Goal: Find specific page/section: Find specific page/section

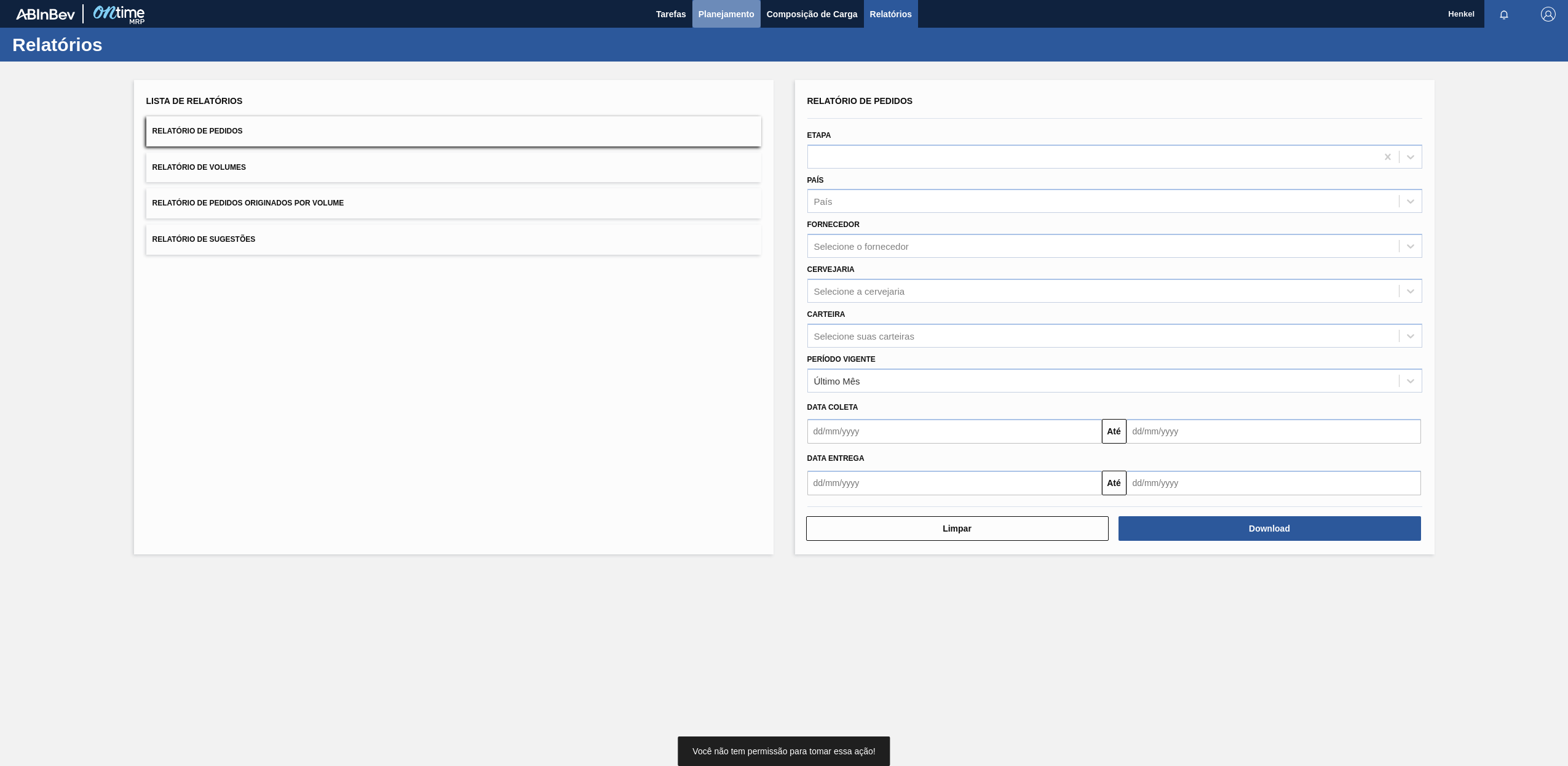
click at [727, 9] on span "Planejamento" at bounding box center [726, 14] width 56 height 14
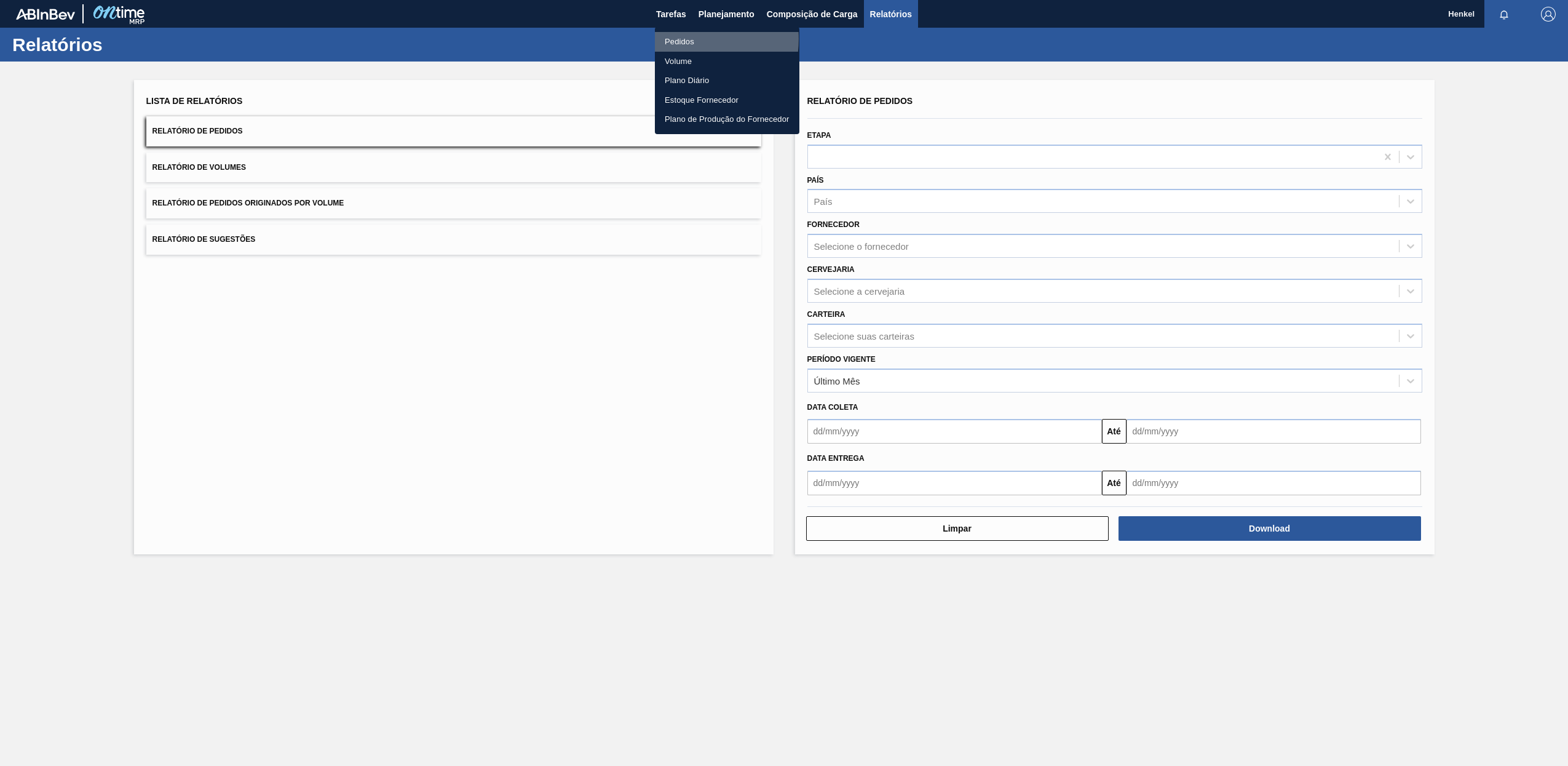
click at [682, 39] on li "Pedidos" at bounding box center [727, 42] width 145 height 20
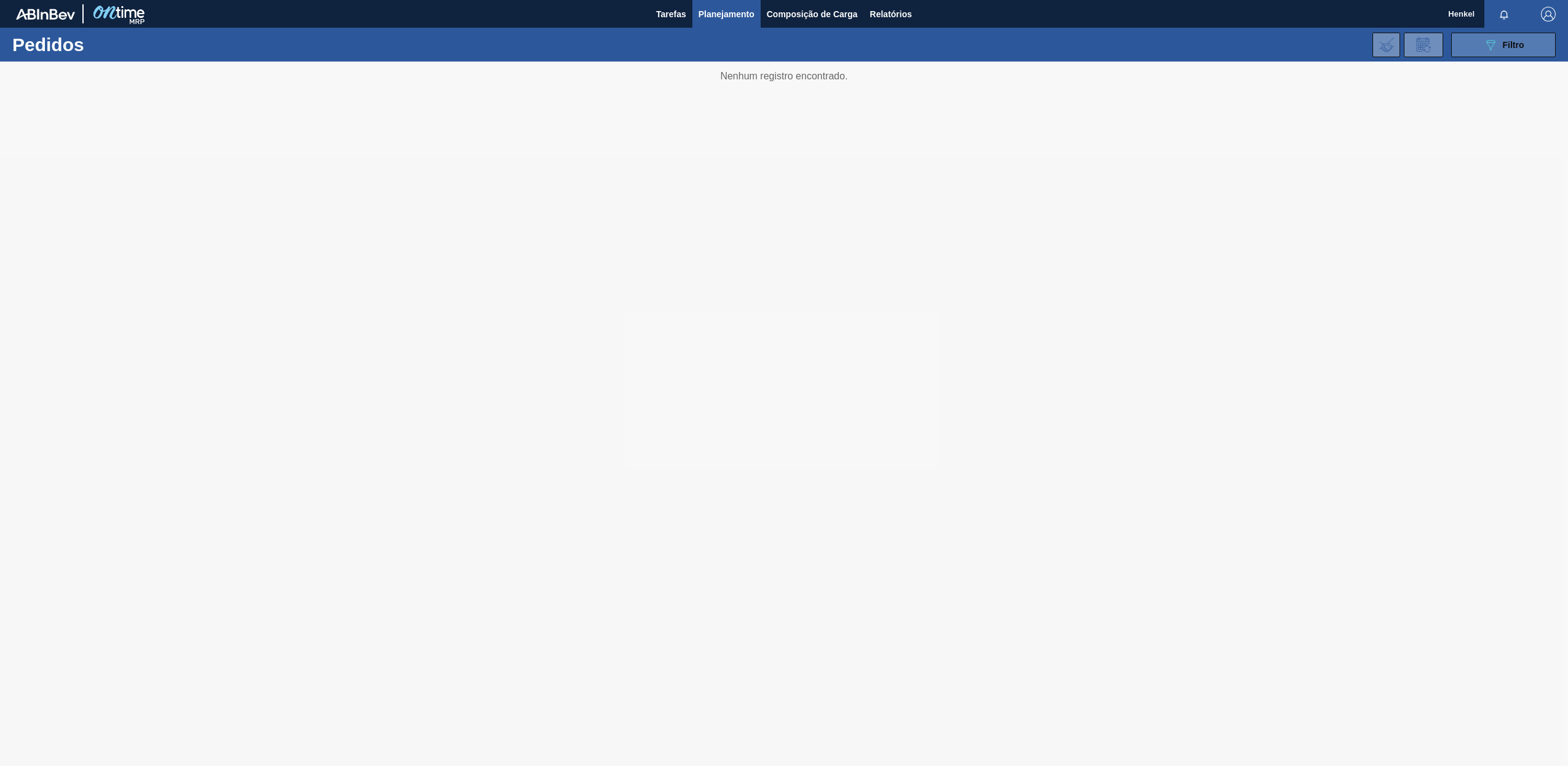
click at [1493, 45] on icon "089F7B8B-B2A5-4AFE-B5C0-19BA573D28AC" at bounding box center [1490, 44] width 14 height 14
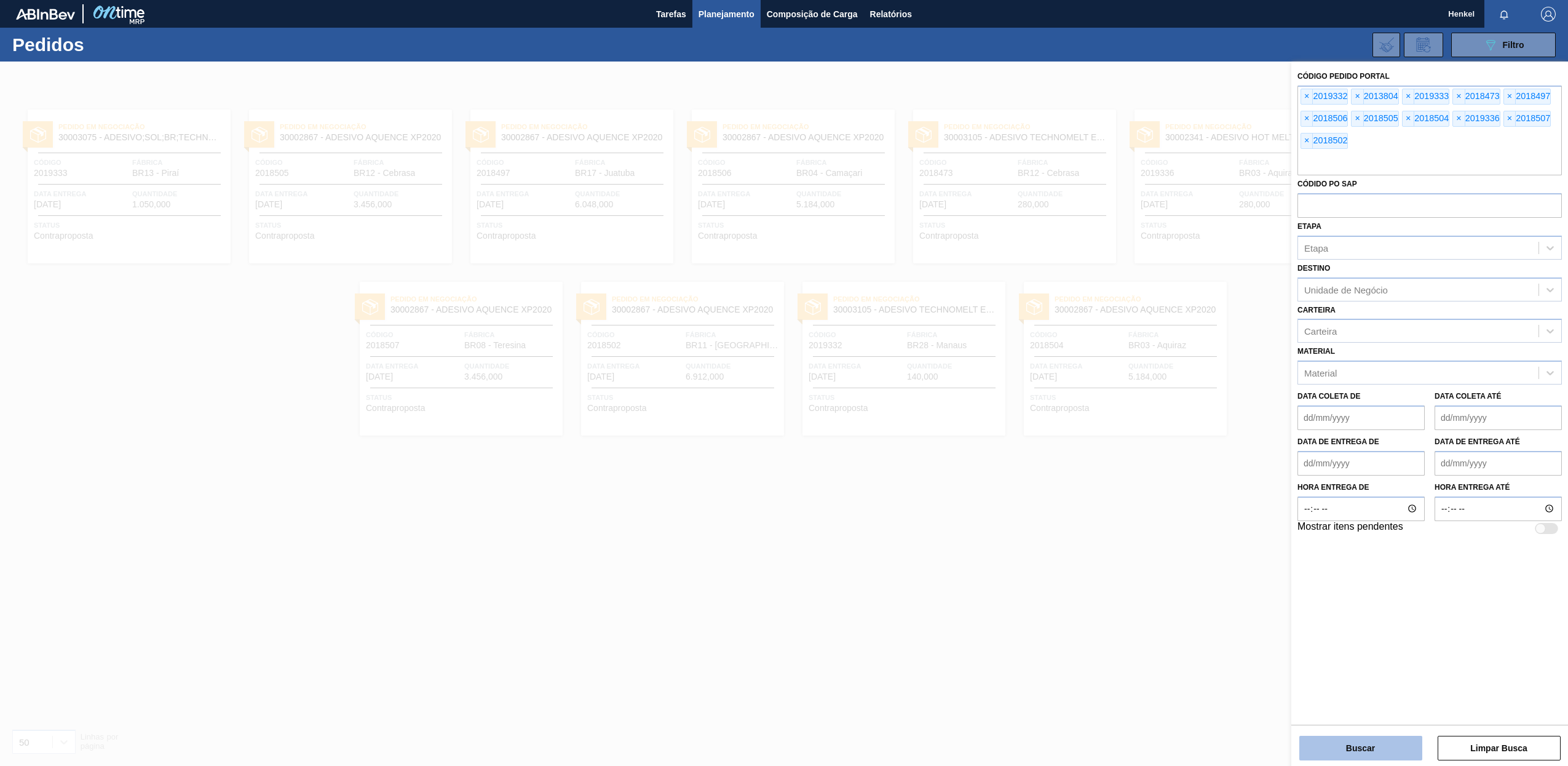
click at [1361, 751] on button "Buscar" at bounding box center [1361, 748] width 123 height 24
